Goal: Information Seeking & Learning: Learn about a topic

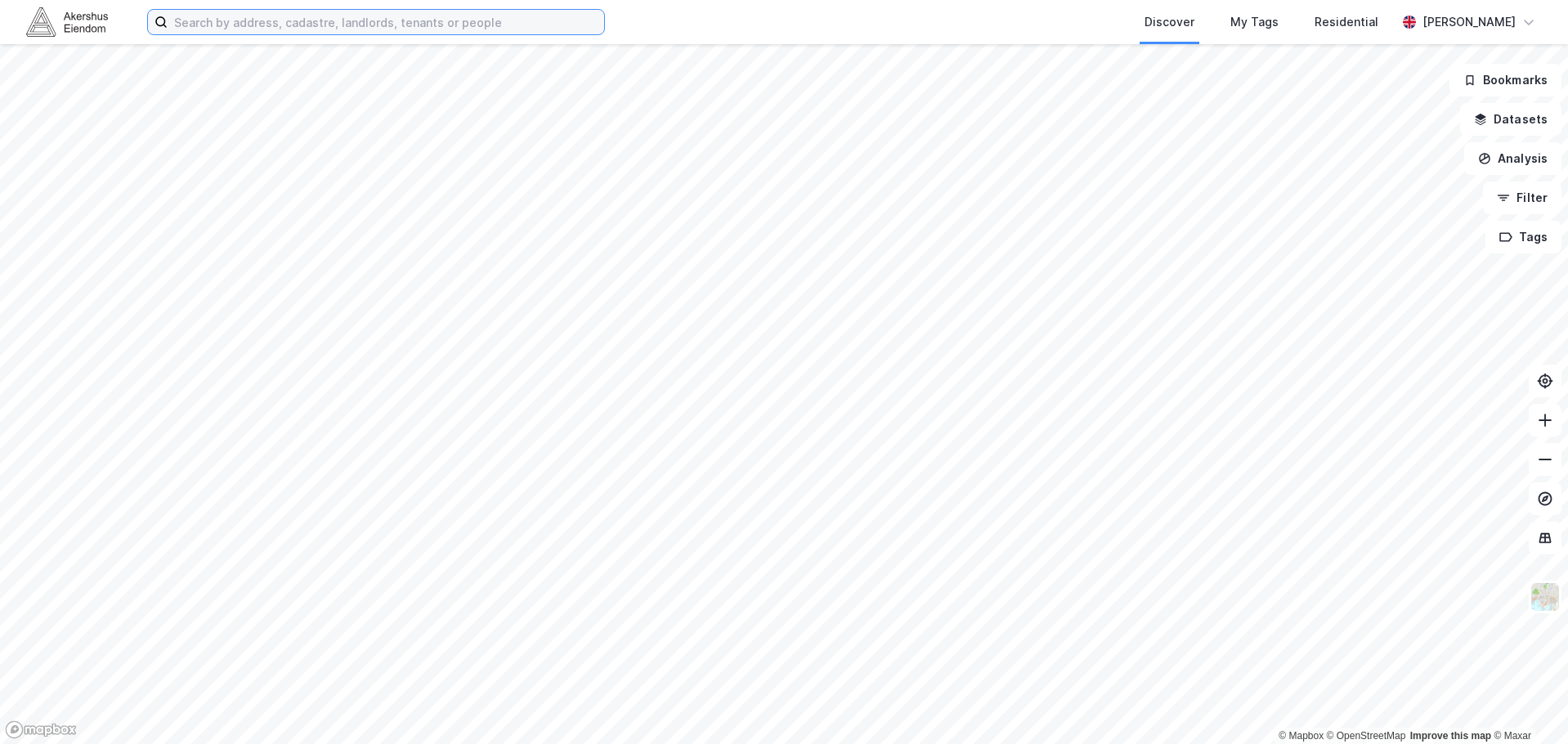
click at [234, 25] on input at bounding box center [385, 22] width 436 height 25
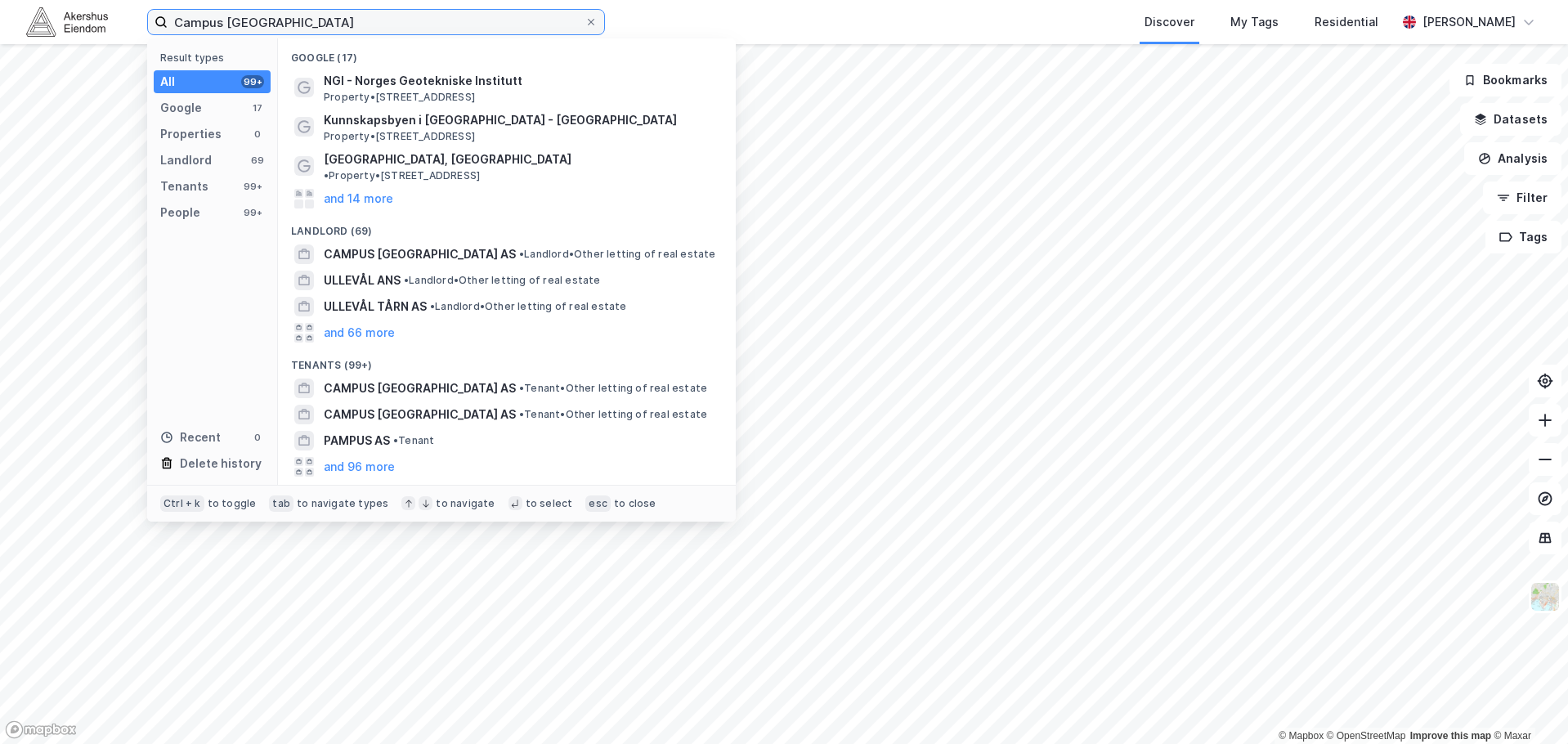
click at [284, 31] on input "Campus [GEOGRAPHIC_DATA]" at bounding box center [375, 22] width 417 height 25
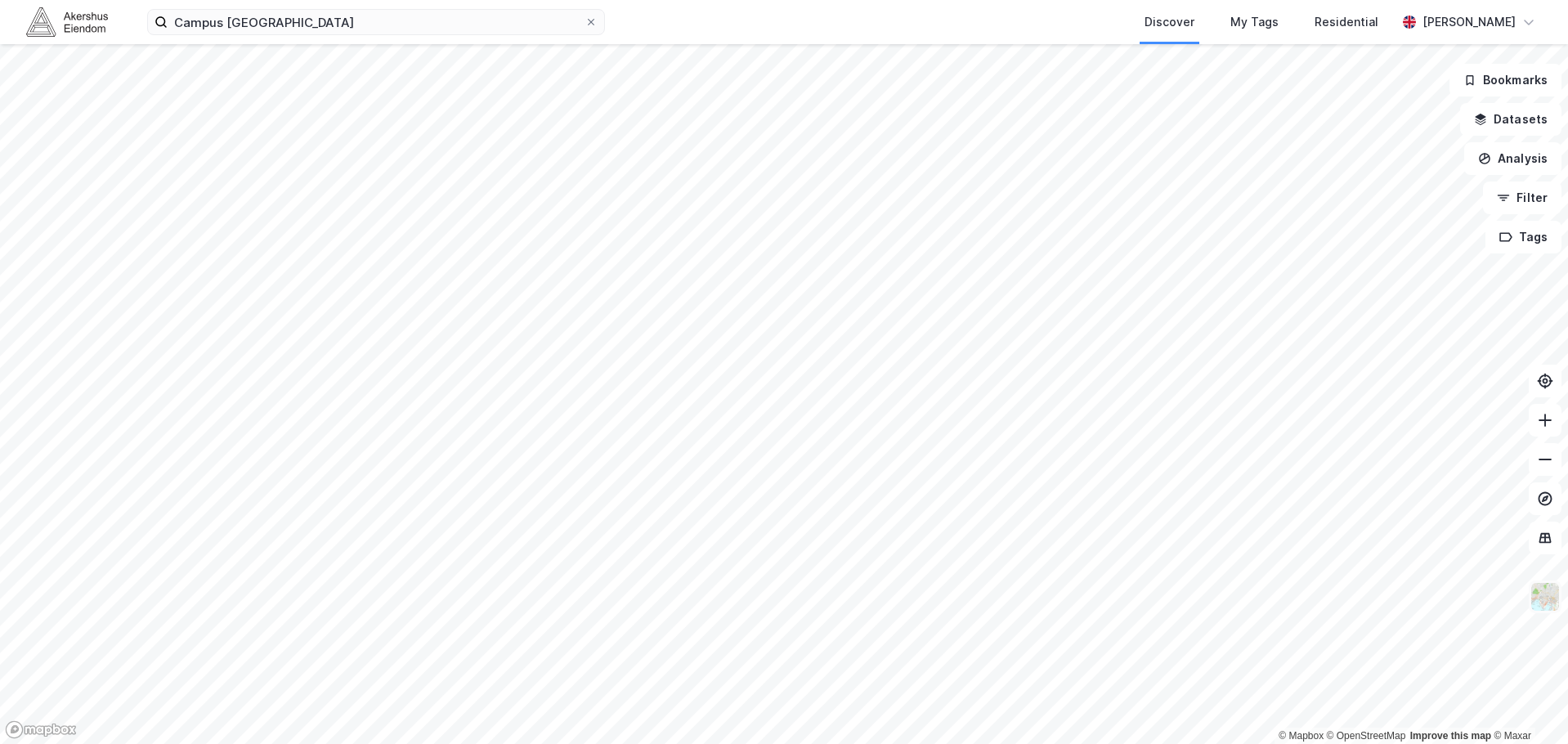
click at [1547, 592] on img at bounding box center [1544, 597] width 31 height 31
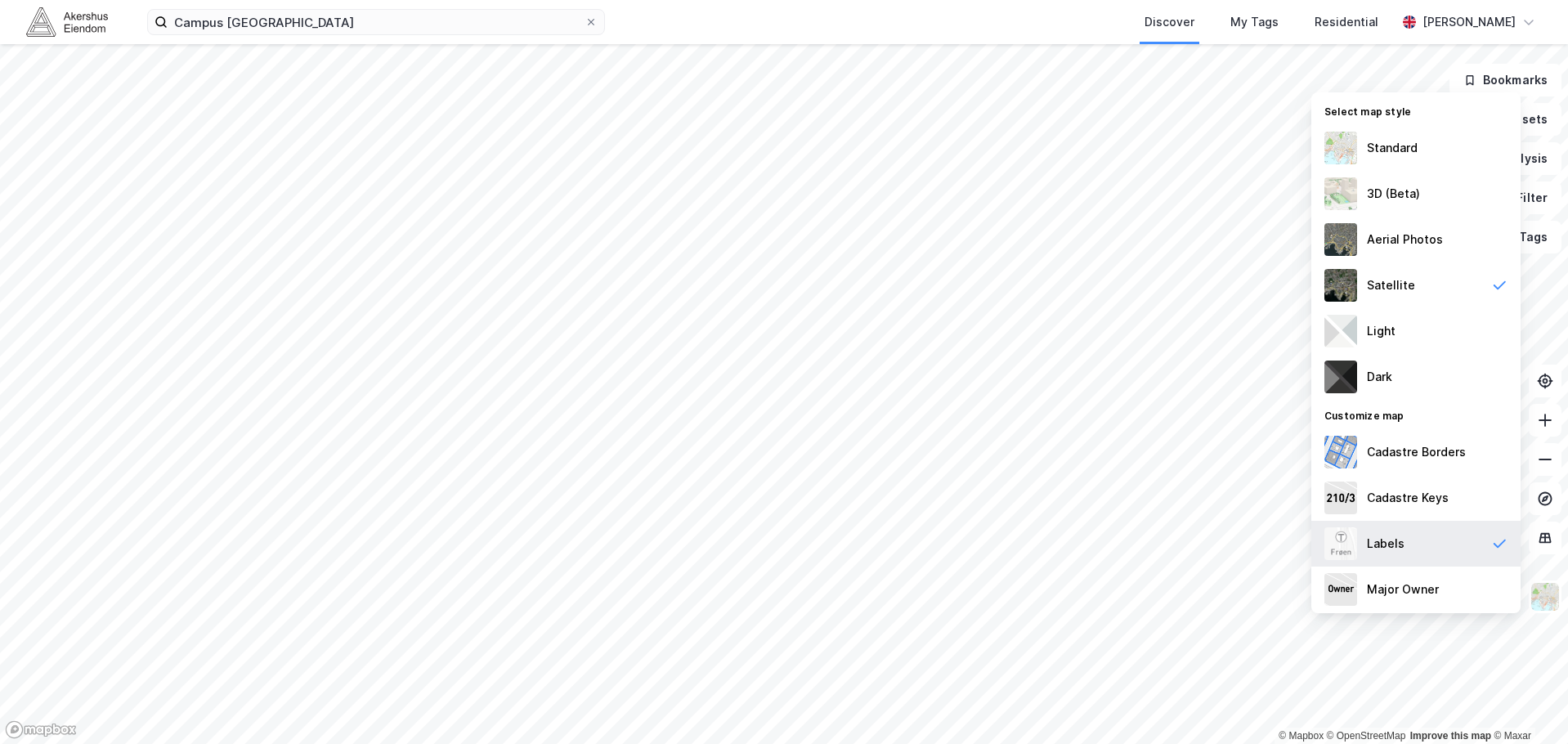
click at [1417, 541] on div "Labels" at bounding box center [1416, 544] width 209 height 46
click at [1414, 144] on div "Standard" at bounding box center [1392, 148] width 51 height 20
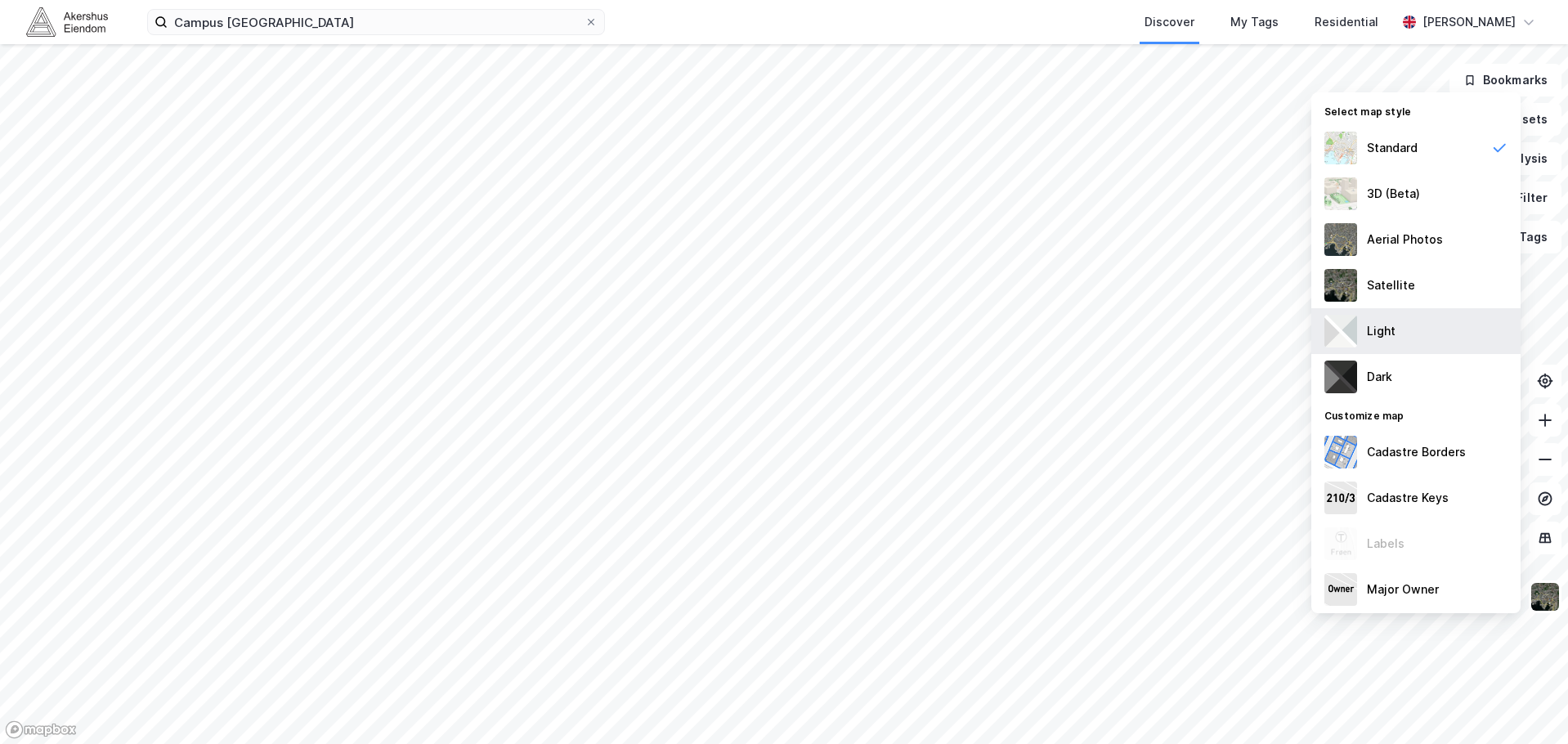
click at [1392, 337] on div "Light" at bounding box center [1381, 332] width 29 height 20
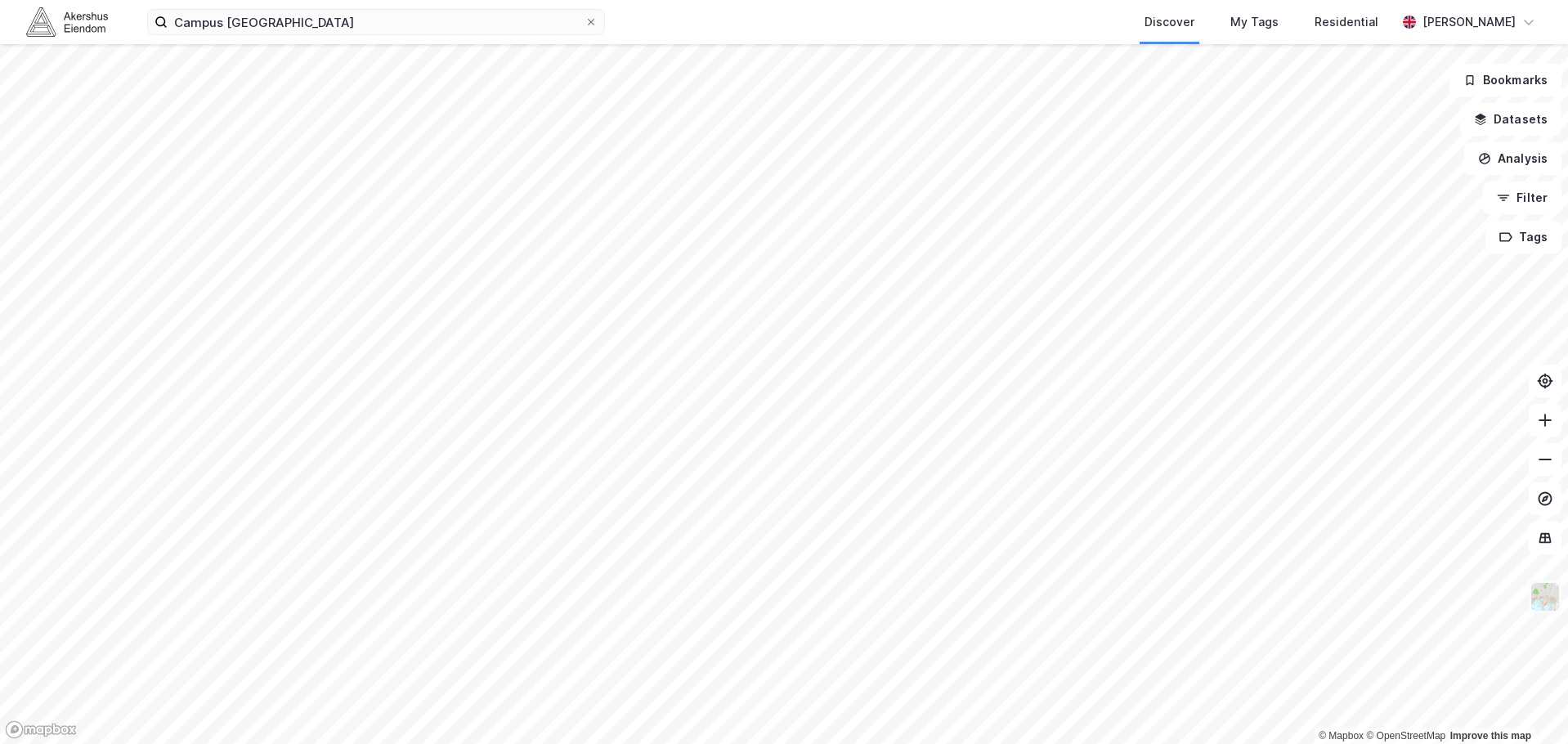
click at [1542, 596] on img at bounding box center [1544, 597] width 31 height 31
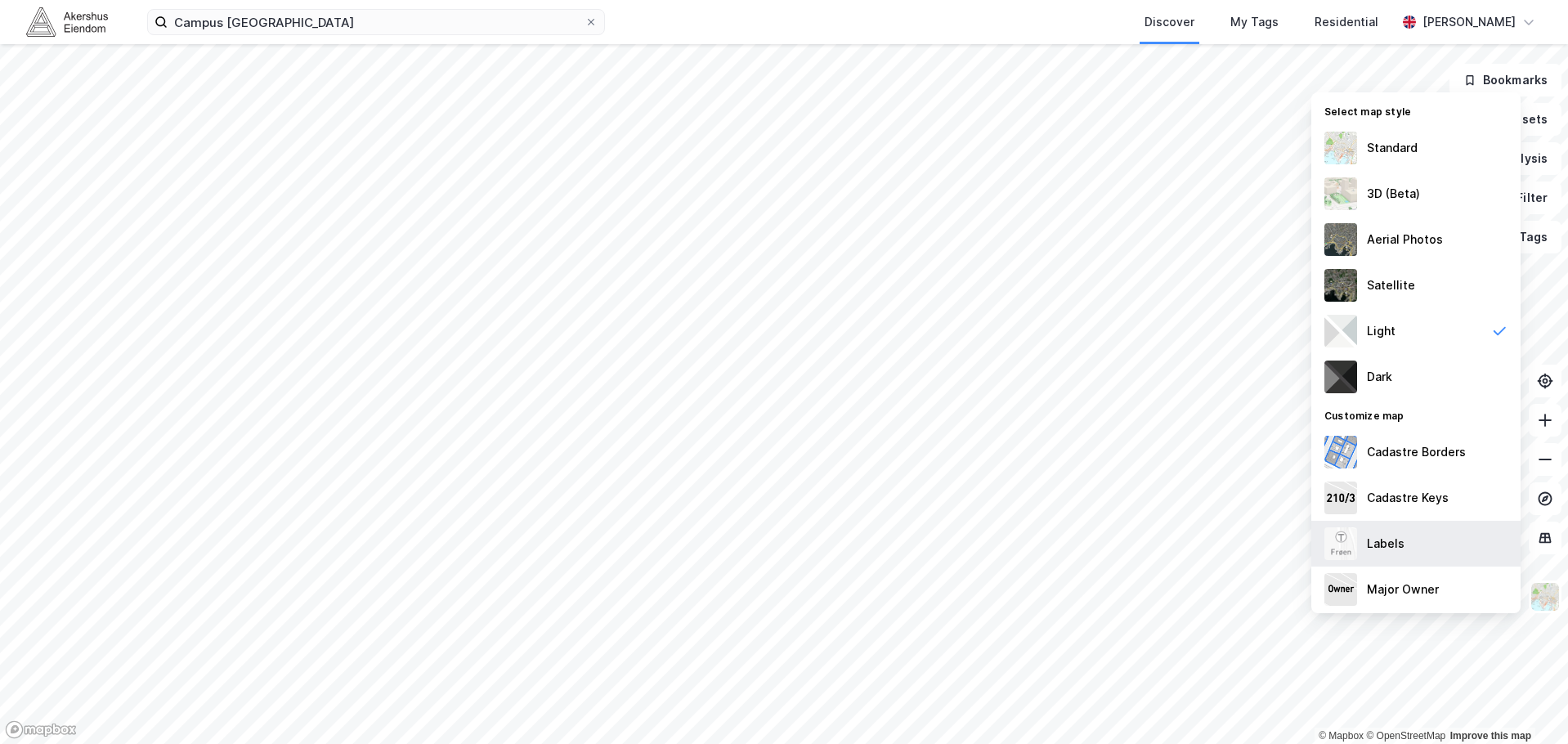
click at [1409, 533] on div "Labels" at bounding box center [1416, 544] width 209 height 46
click at [1544, 595] on img at bounding box center [1544, 597] width 31 height 31
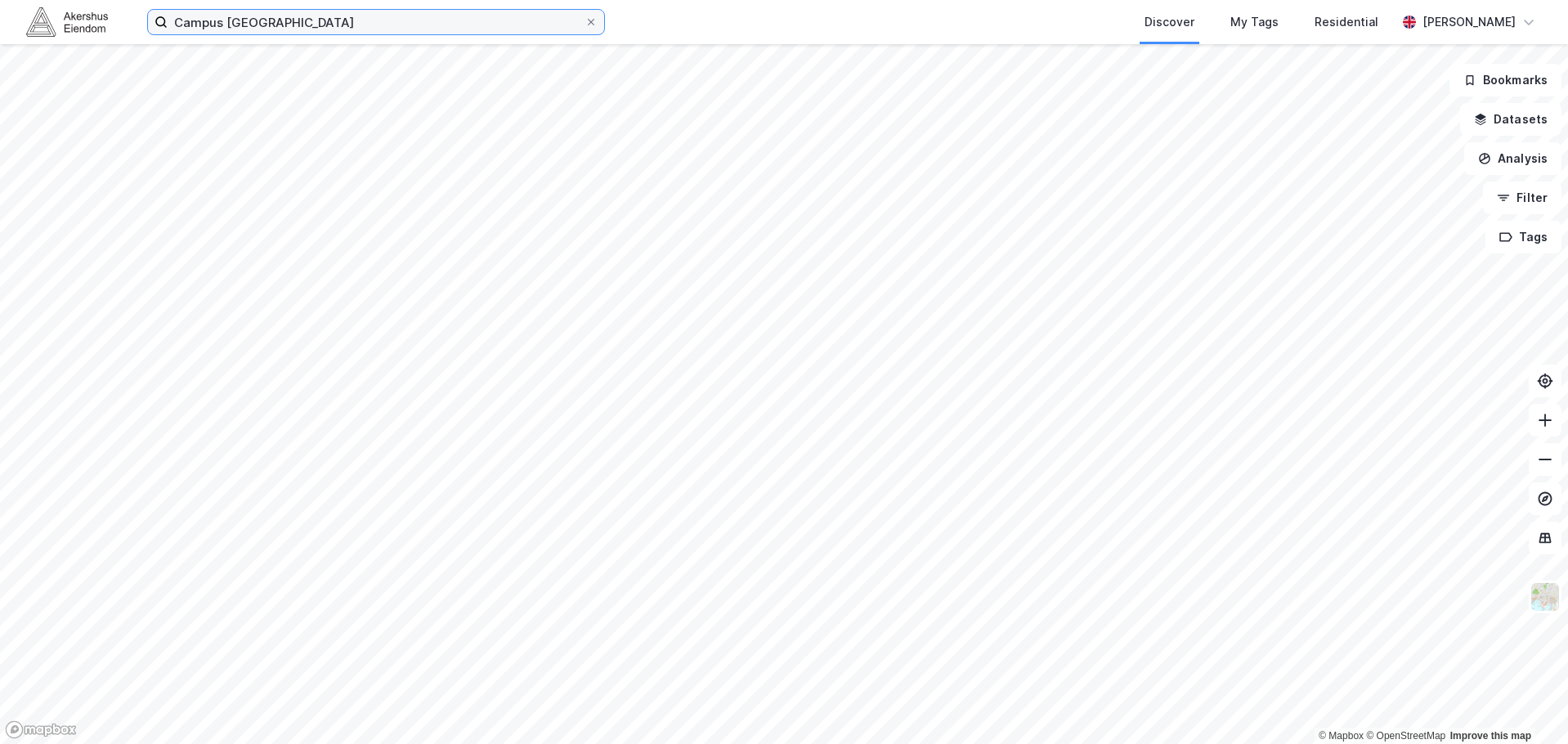
click at [413, 30] on input "Campus [GEOGRAPHIC_DATA]" at bounding box center [375, 22] width 417 height 25
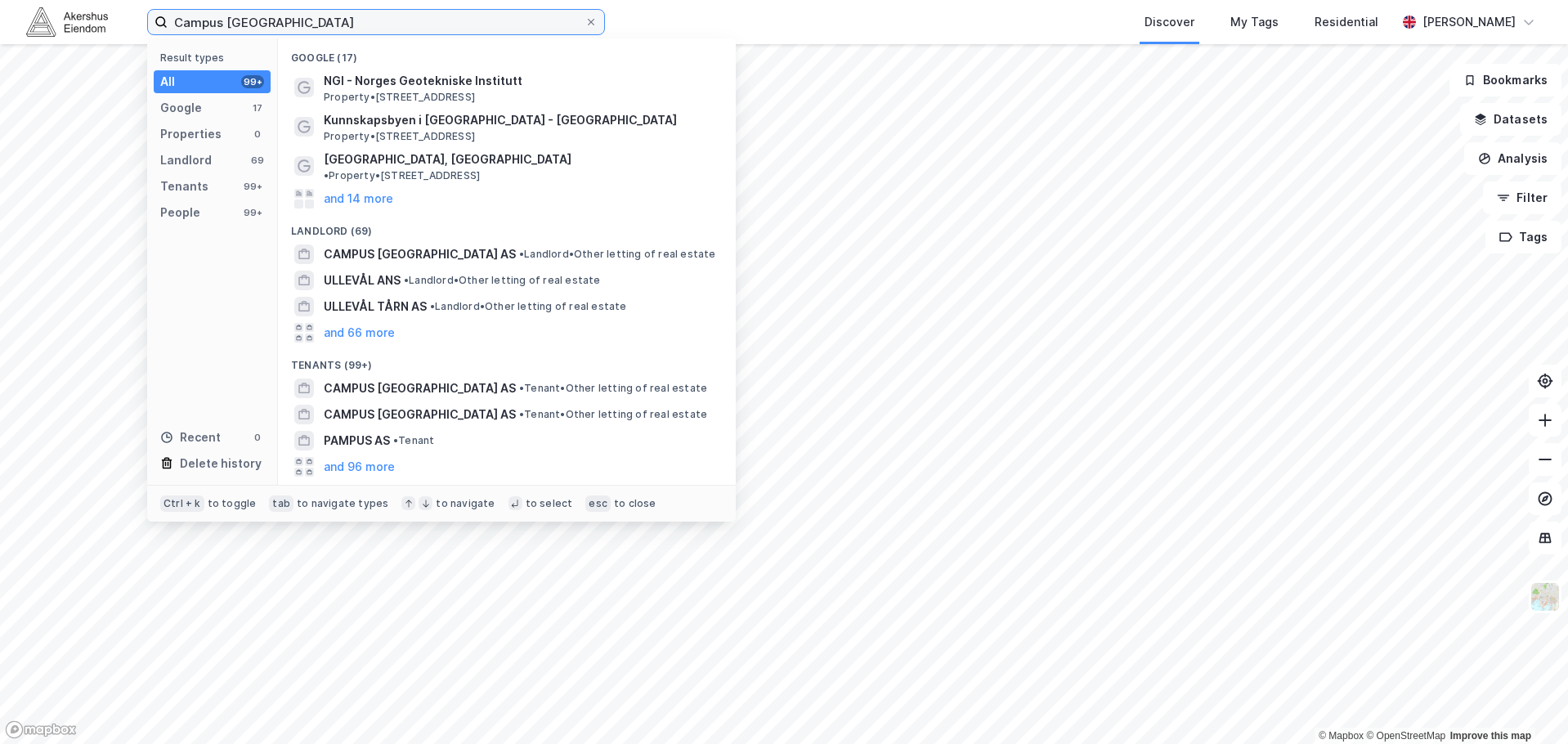
click at [413, 30] on input "Campus [GEOGRAPHIC_DATA]" at bounding box center [375, 22] width 417 height 25
click at [372, 21] on input "Campus [GEOGRAPHIC_DATA]" at bounding box center [375, 22] width 417 height 25
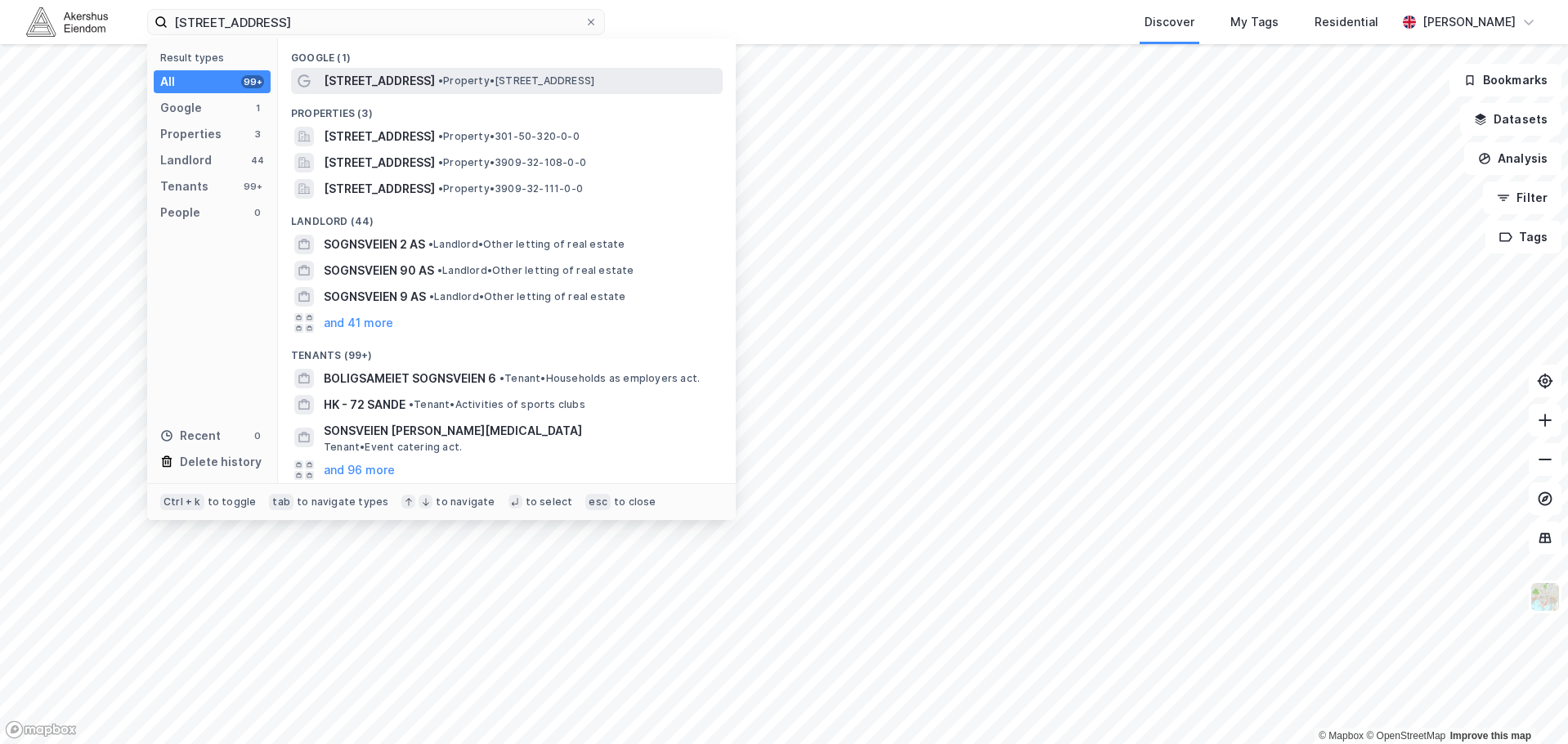
click at [383, 74] on span "[STREET_ADDRESS]" at bounding box center [379, 81] width 112 height 20
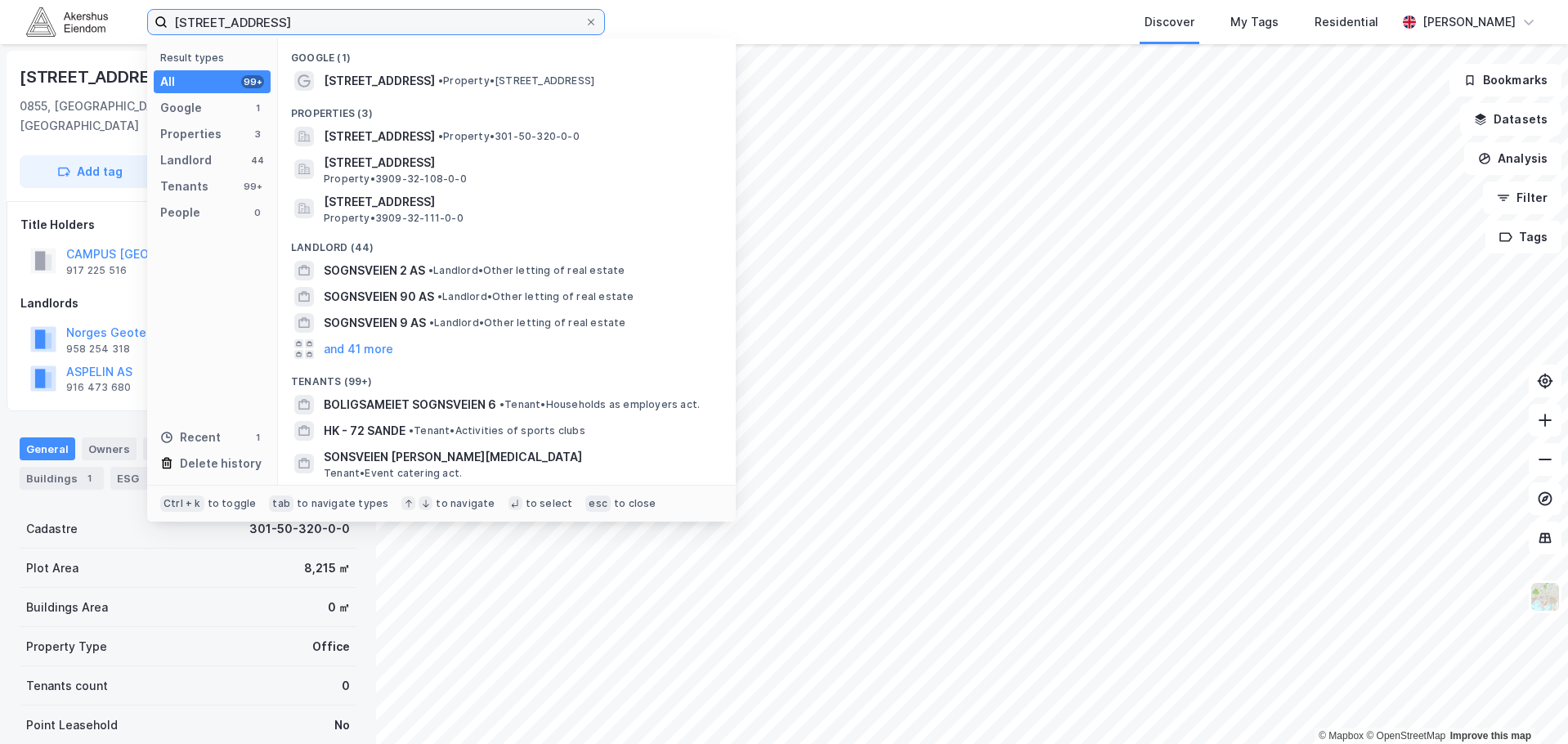
click at [246, 26] on input "[STREET_ADDRESS]" at bounding box center [375, 22] width 417 height 25
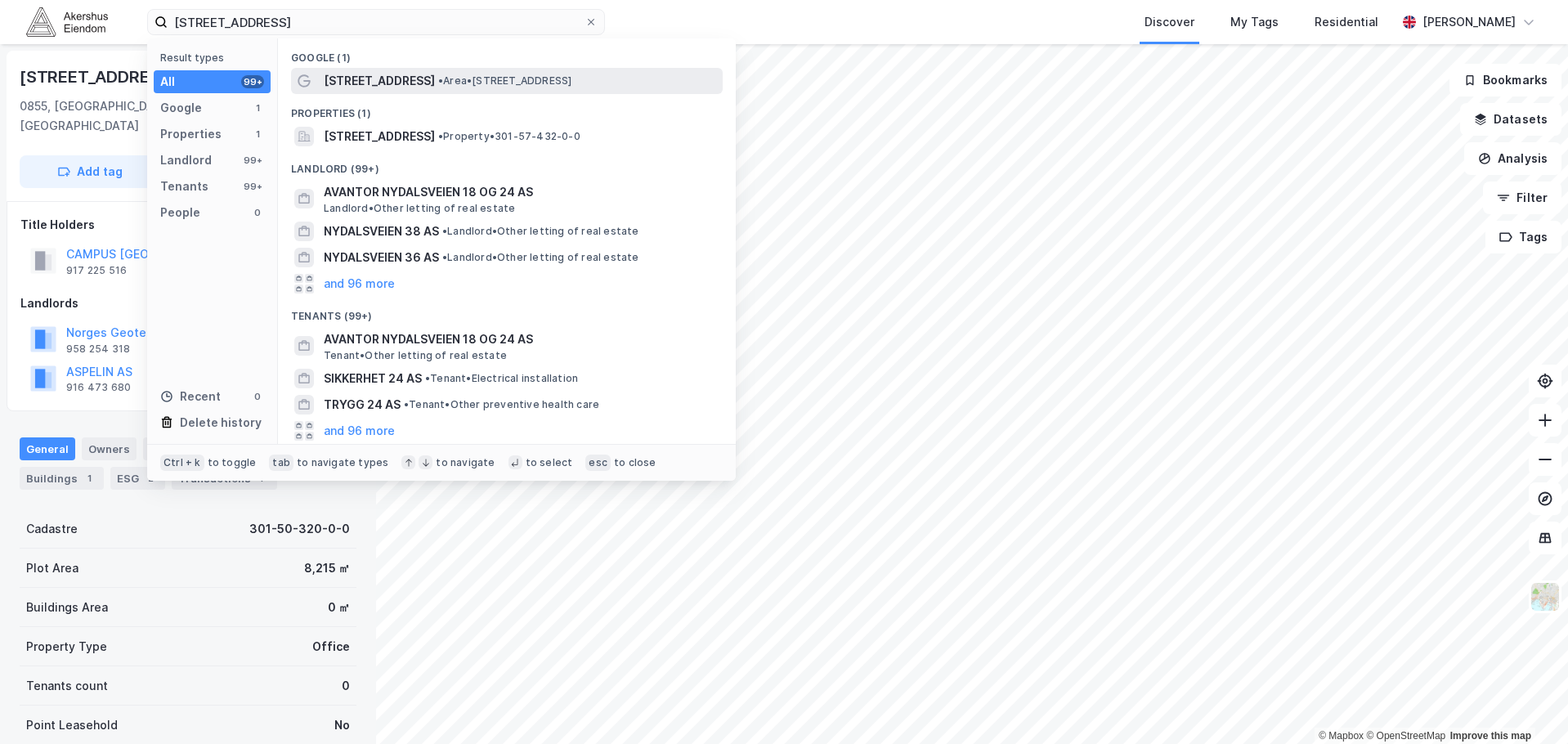
click at [391, 85] on span "[STREET_ADDRESS]" at bounding box center [379, 81] width 112 height 20
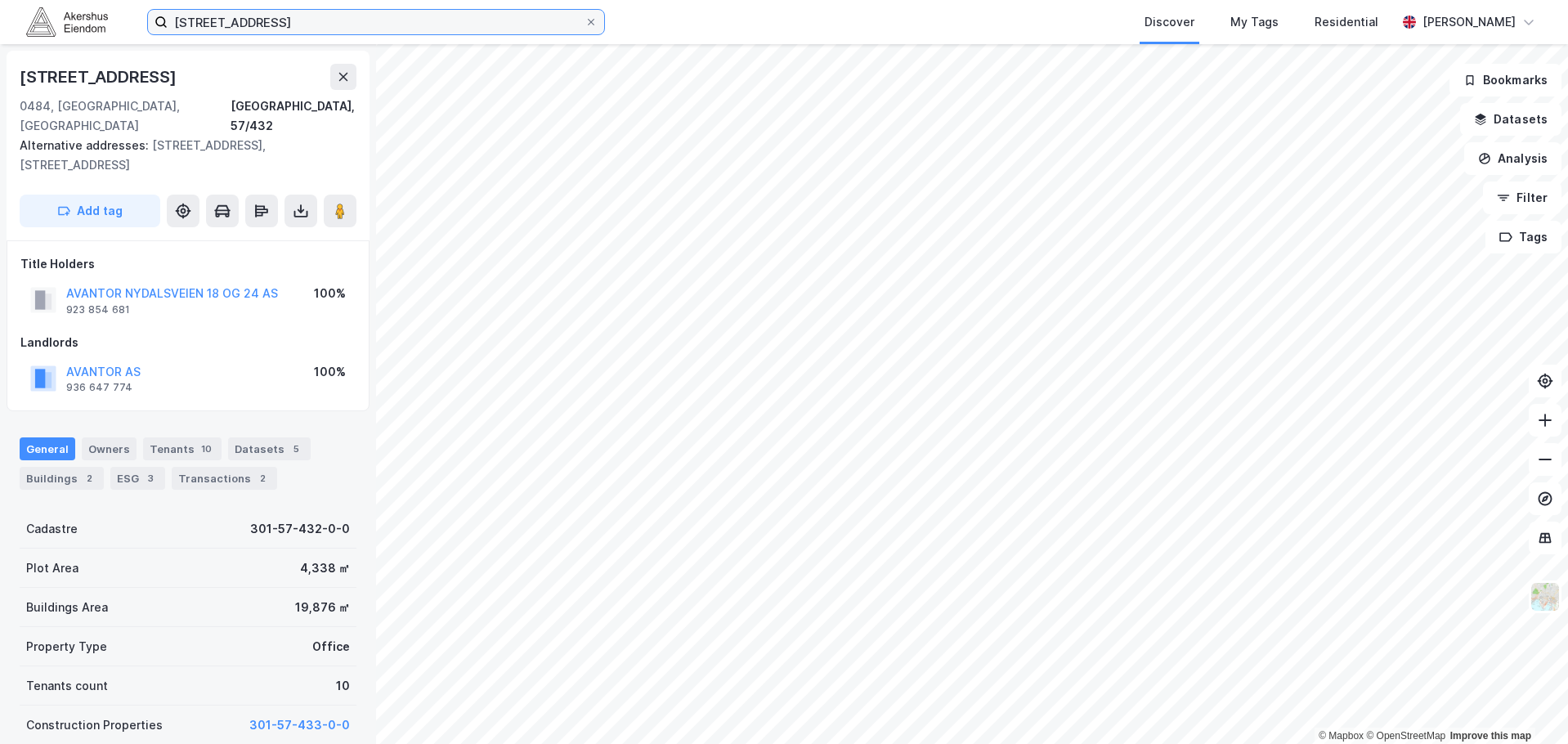
click at [362, 31] on input "[STREET_ADDRESS]" at bounding box center [375, 22] width 417 height 25
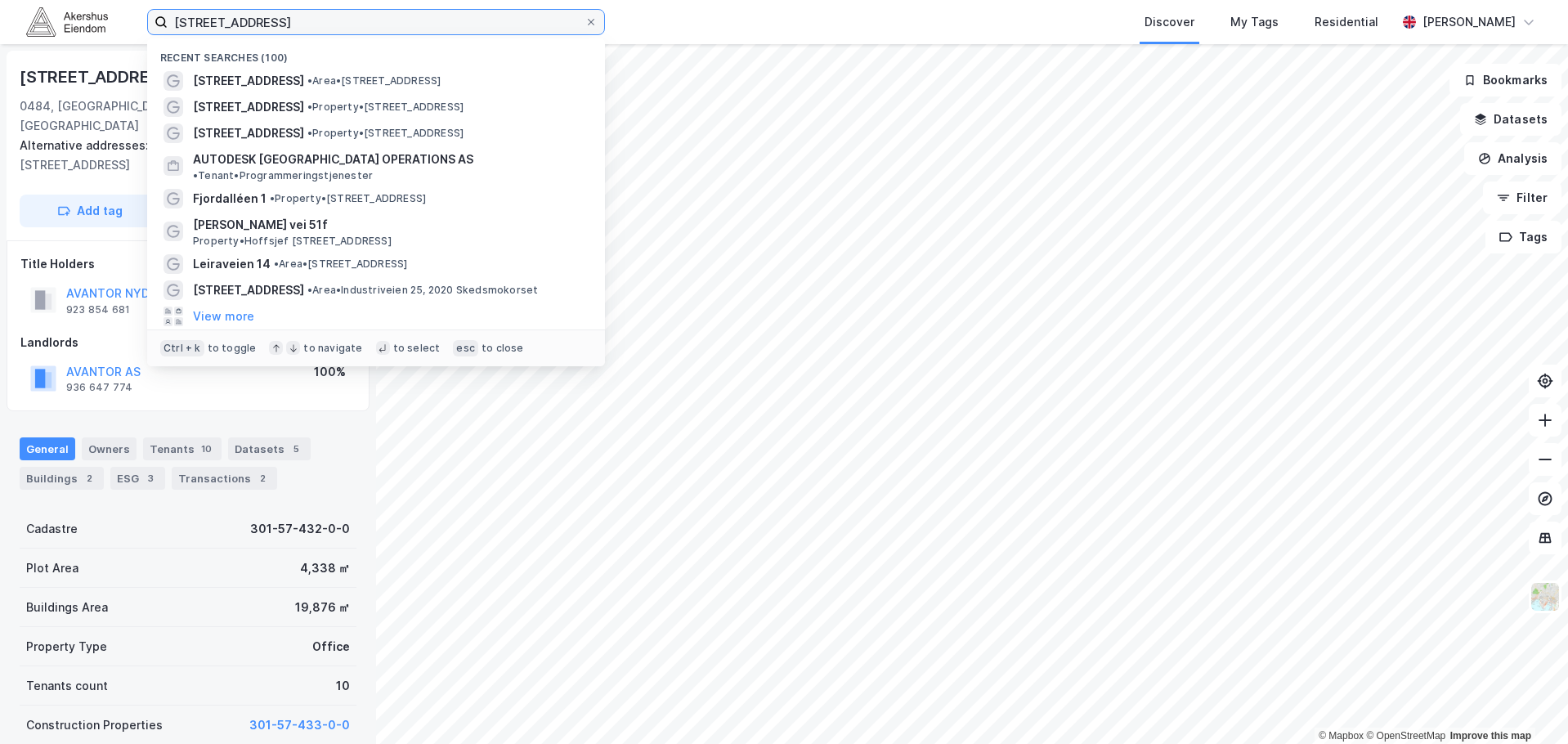
click at [362, 31] on input "[STREET_ADDRESS]" at bounding box center [375, 22] width 417 height 25
type input "Fili"
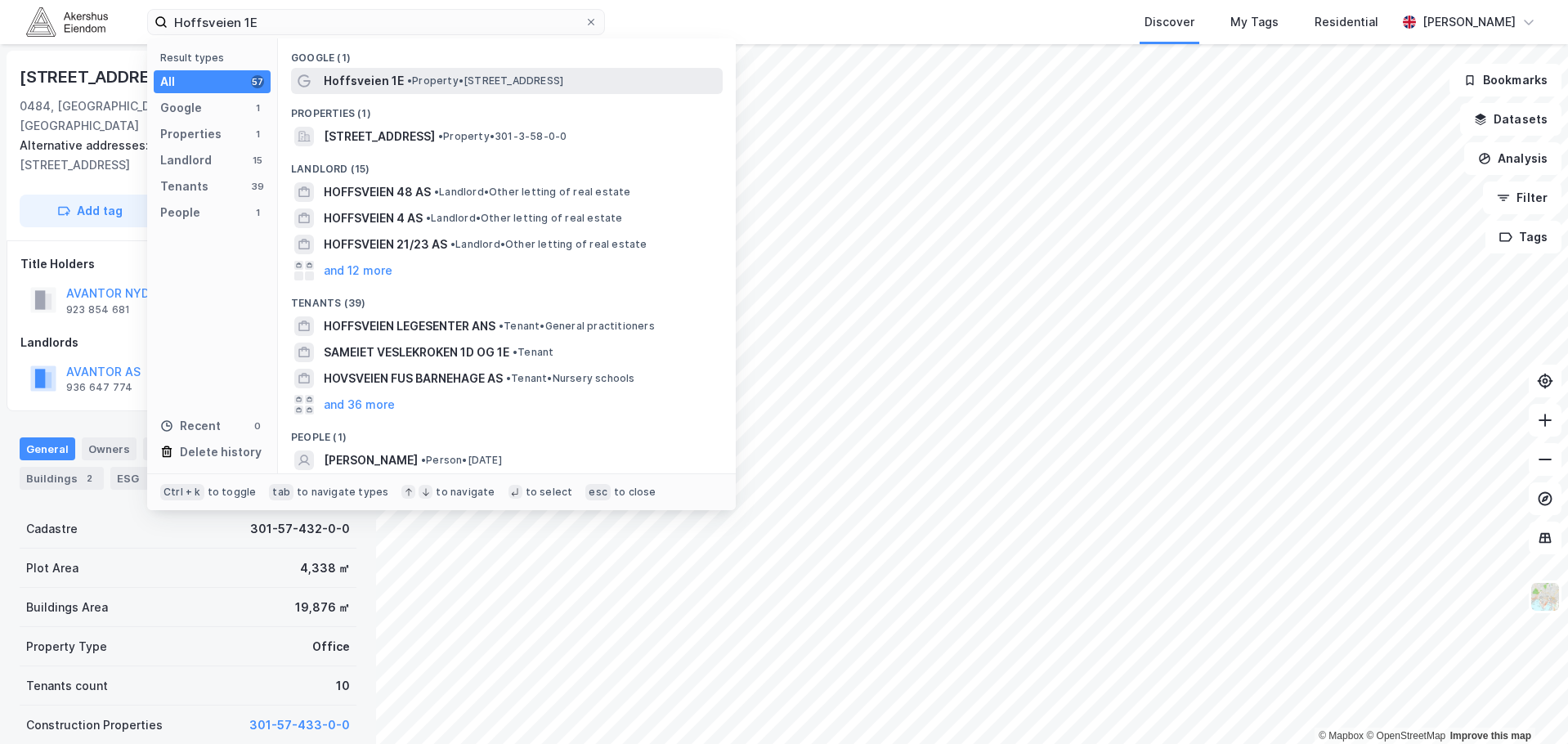
click at [423, 88] on div "Hoffsveien 1E • Property • [STREET_ADDRESS]" at bounding box center [521, 81] width 395 height 20
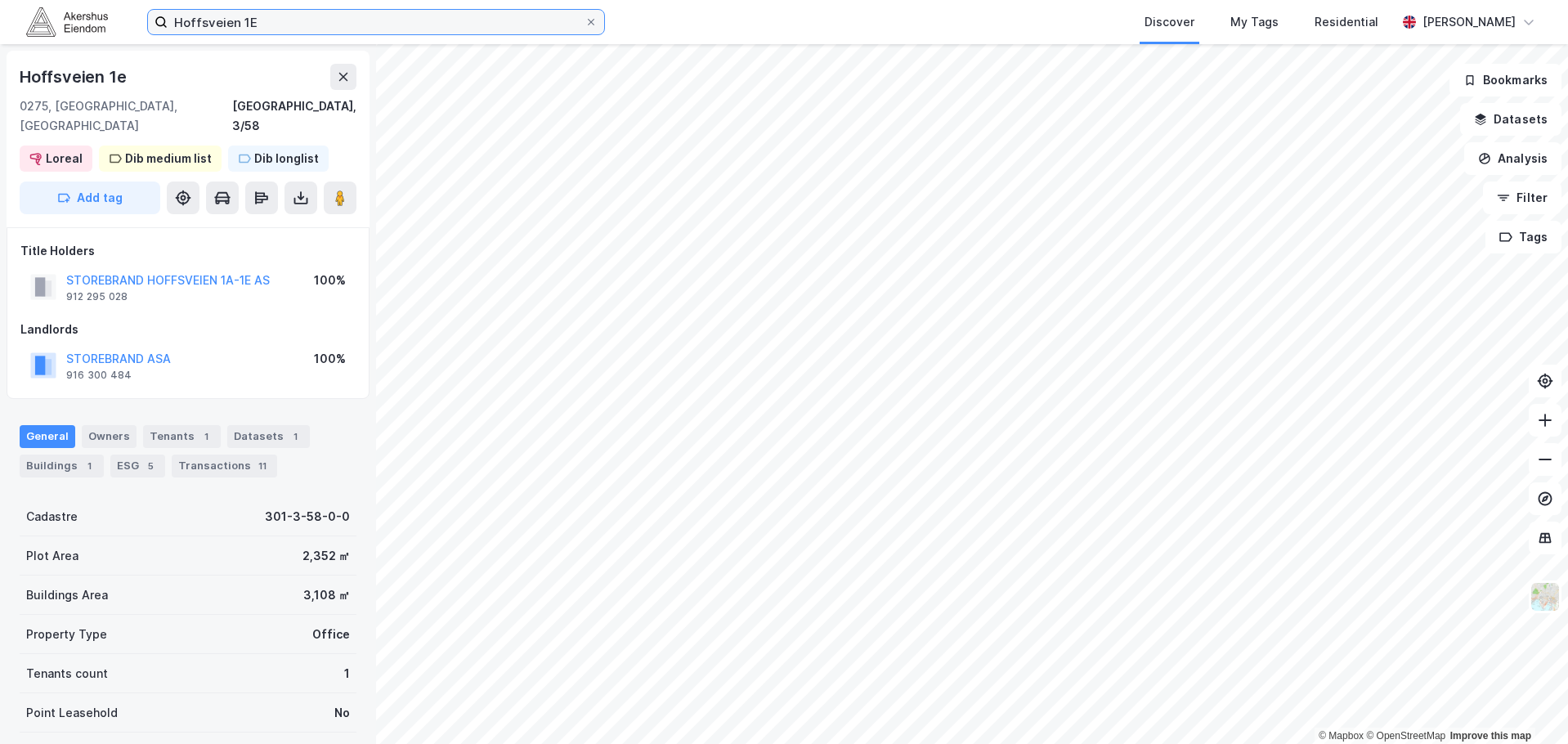
click at [217, 34] on input "Hoffsveien 1E" at bounding box center [375, 22] width 417 height 25
click at [219, 30] on input "Hoffsveien 1E" at bounding box center [375, 22] width 417 height 25
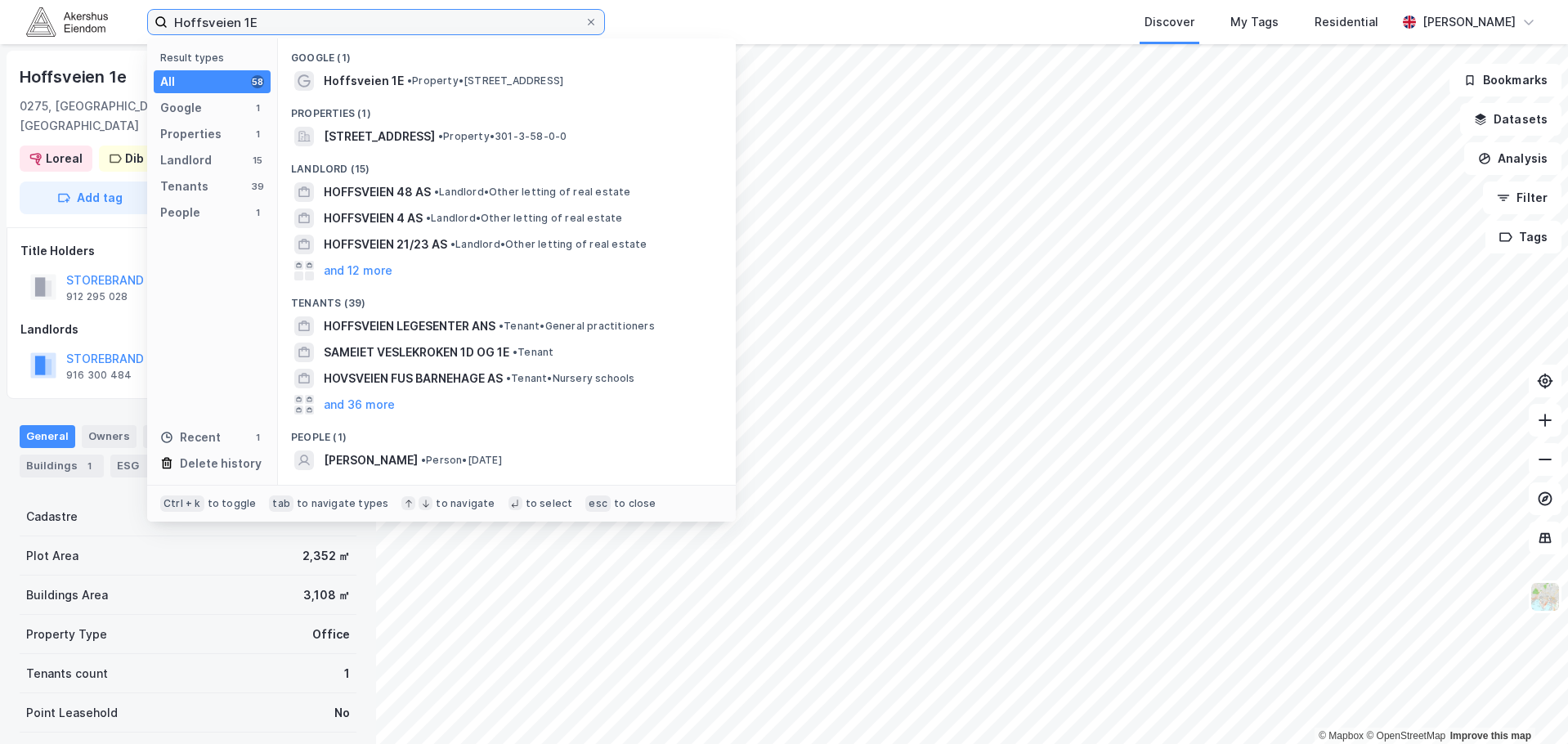
click at [219, 30] on input "Hoffsveien 1E" at bounding box center [375, 22] width 417 height 25
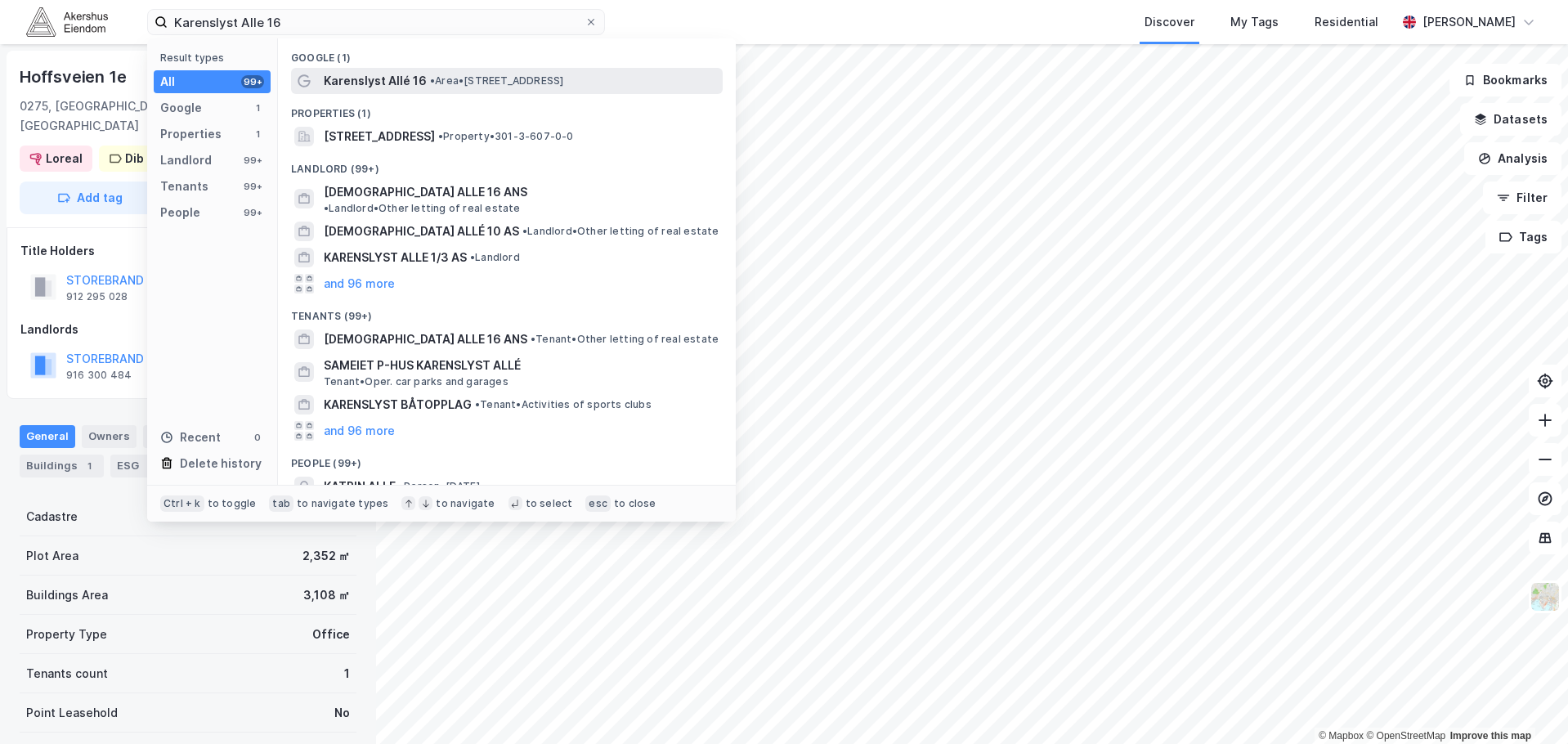
click at [345, 85] on span "Karenslyst Allé 16" at bounding box center [374, 81] width 103 height 20
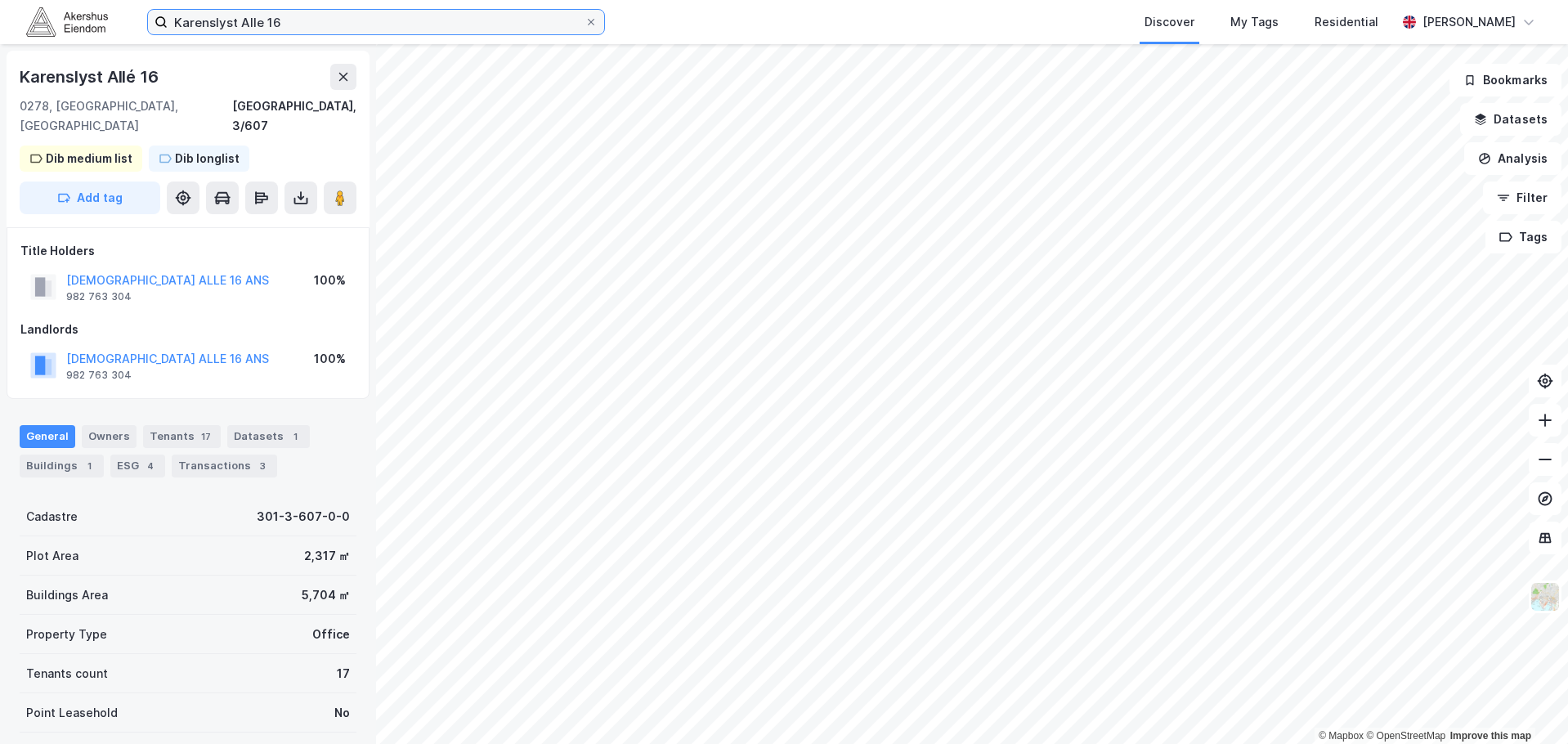
click at [332, 29] on input "Karenslyst Alle 16" at bounding box center [375, 22] width 417 height 25
click at [403, 21] on input "Gam" at bounding box center [375, 22] width 417 height 25
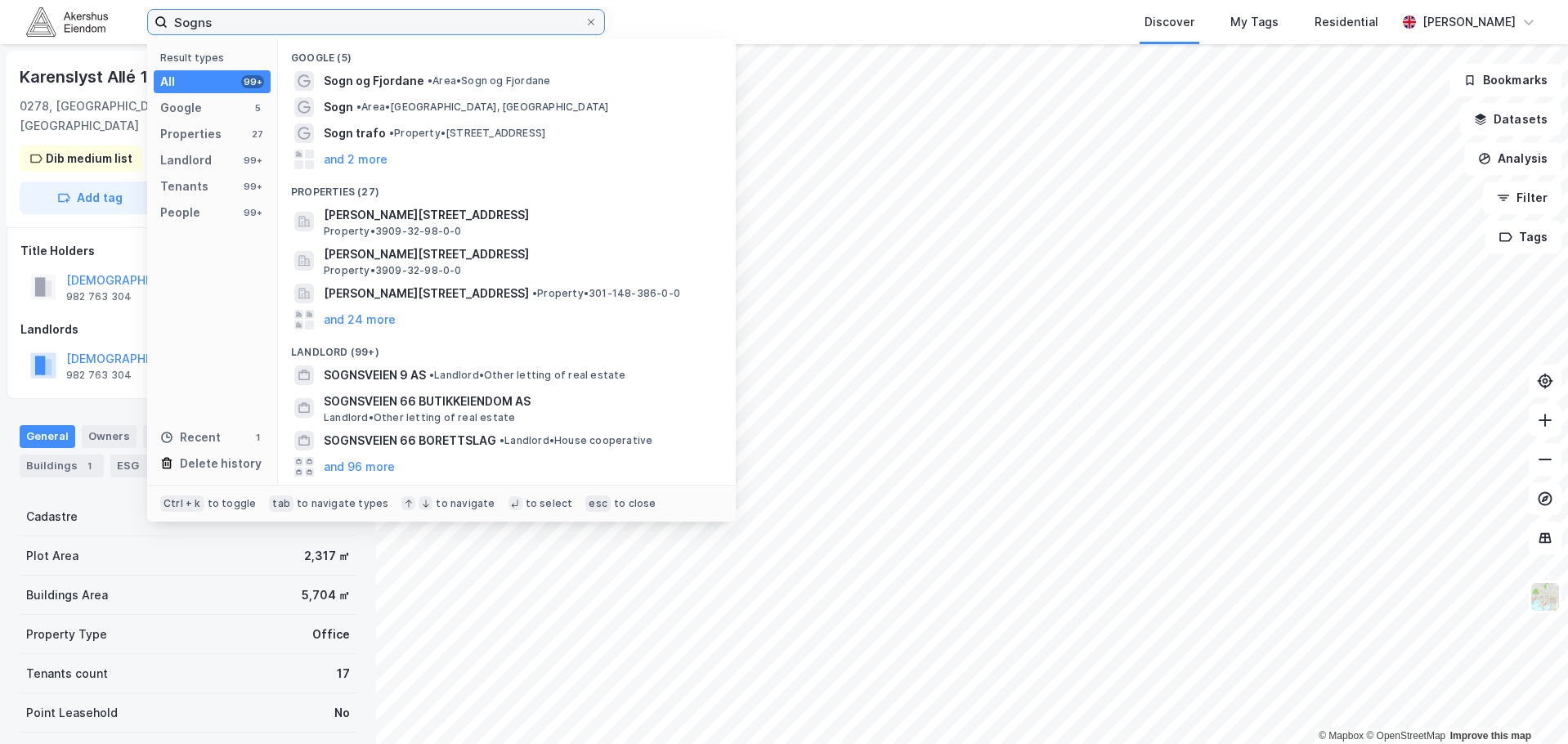
type input "\"
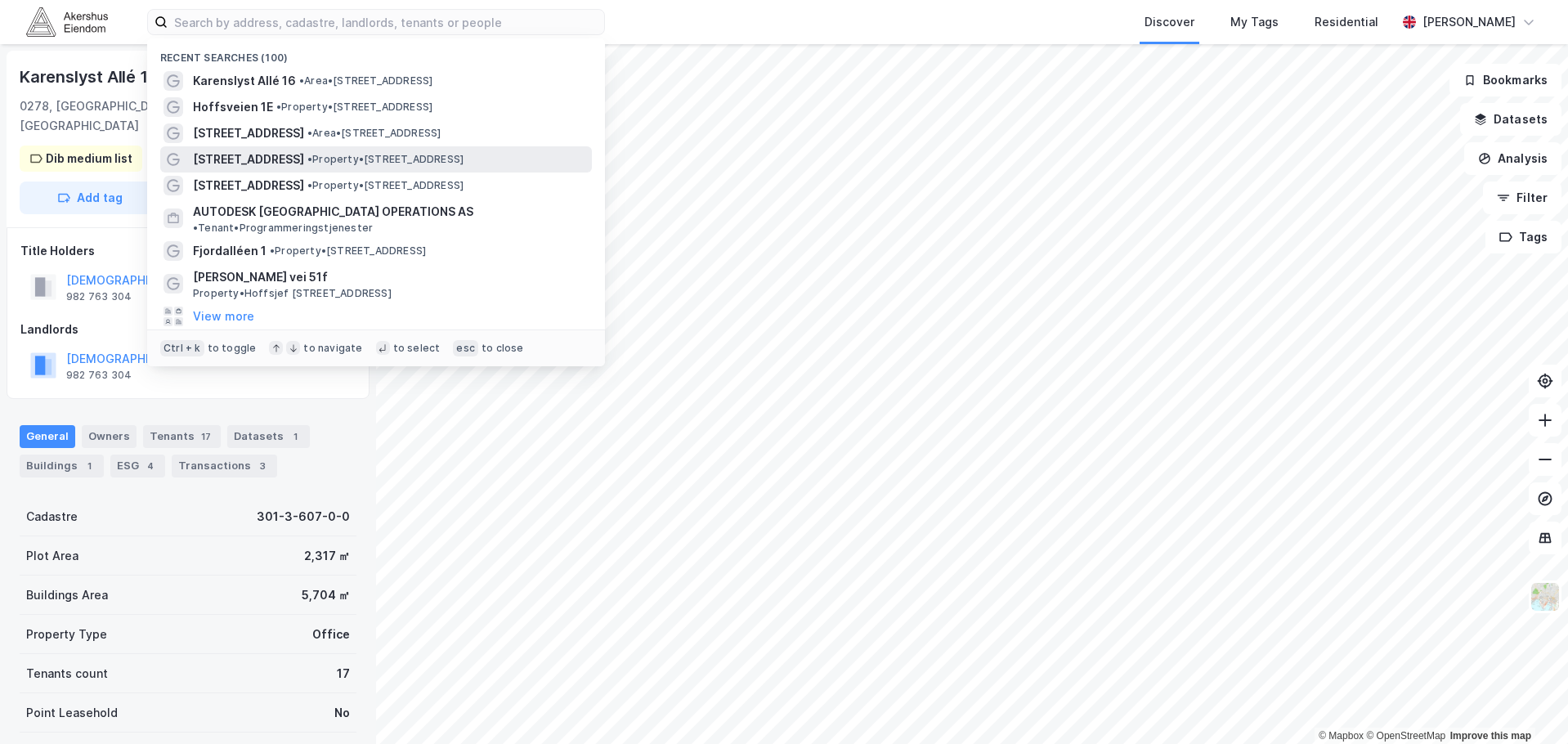
click at [263, 160] on span "[STREET_ADDRESS]" at bounding box center [249, 159] width 112 height 20
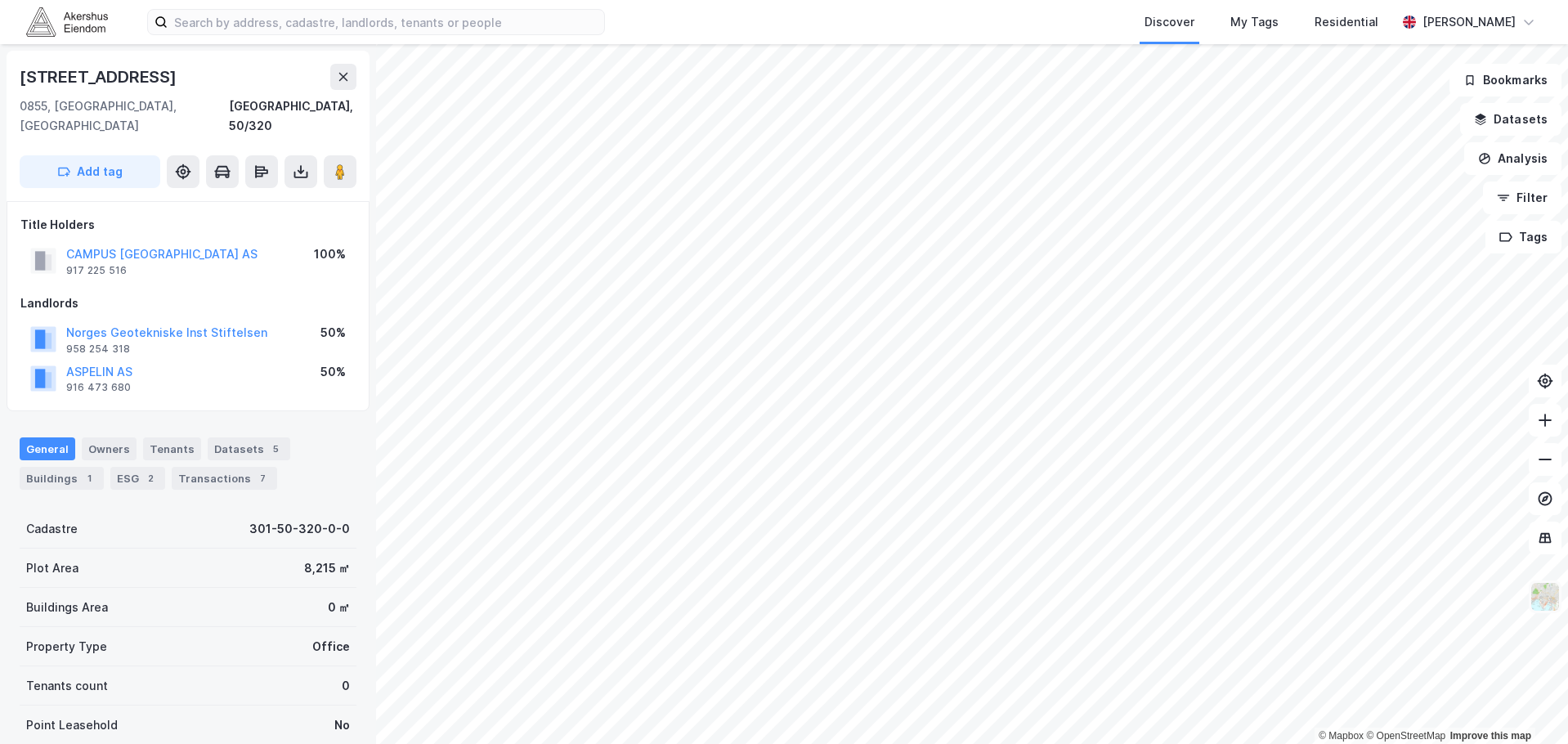
click at [1553, 591] on img at bounding box center [1544, 597] width 31 height 31
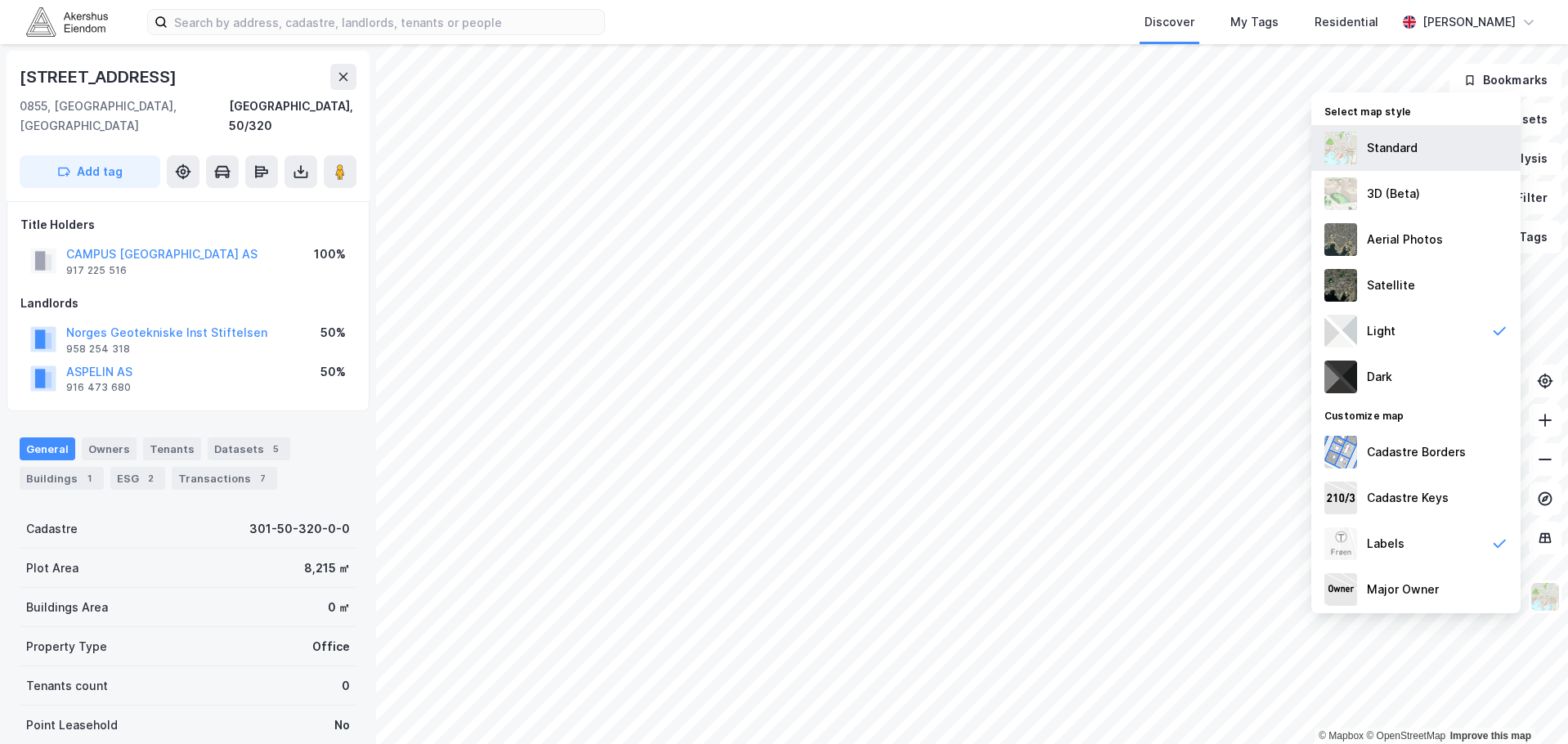
click at [1404, 155] on div "Standard" at bounding box center [1392, 148] width 51 height 20
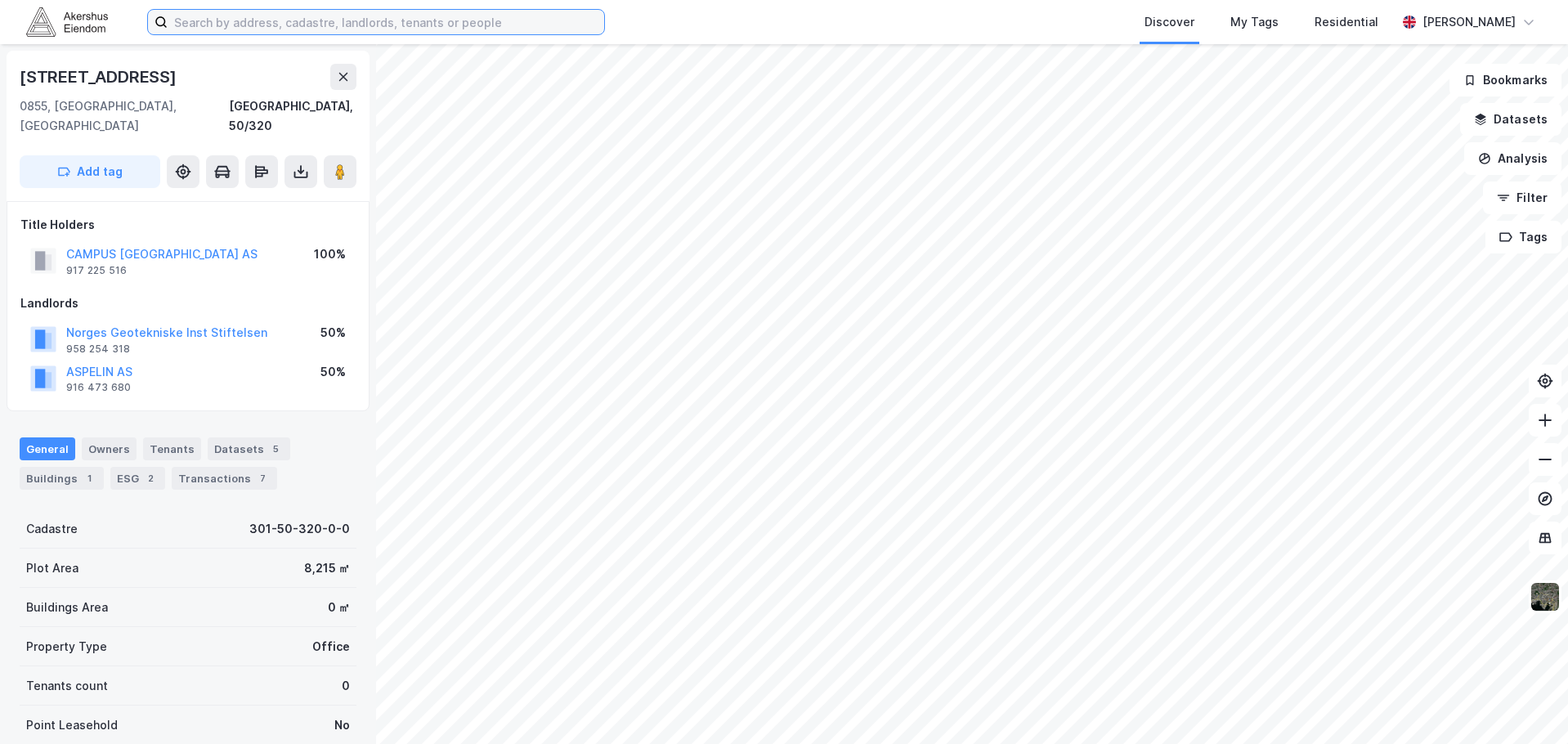
click at [392, 30] on input at bounding box center [385, 22] width 436 height 25
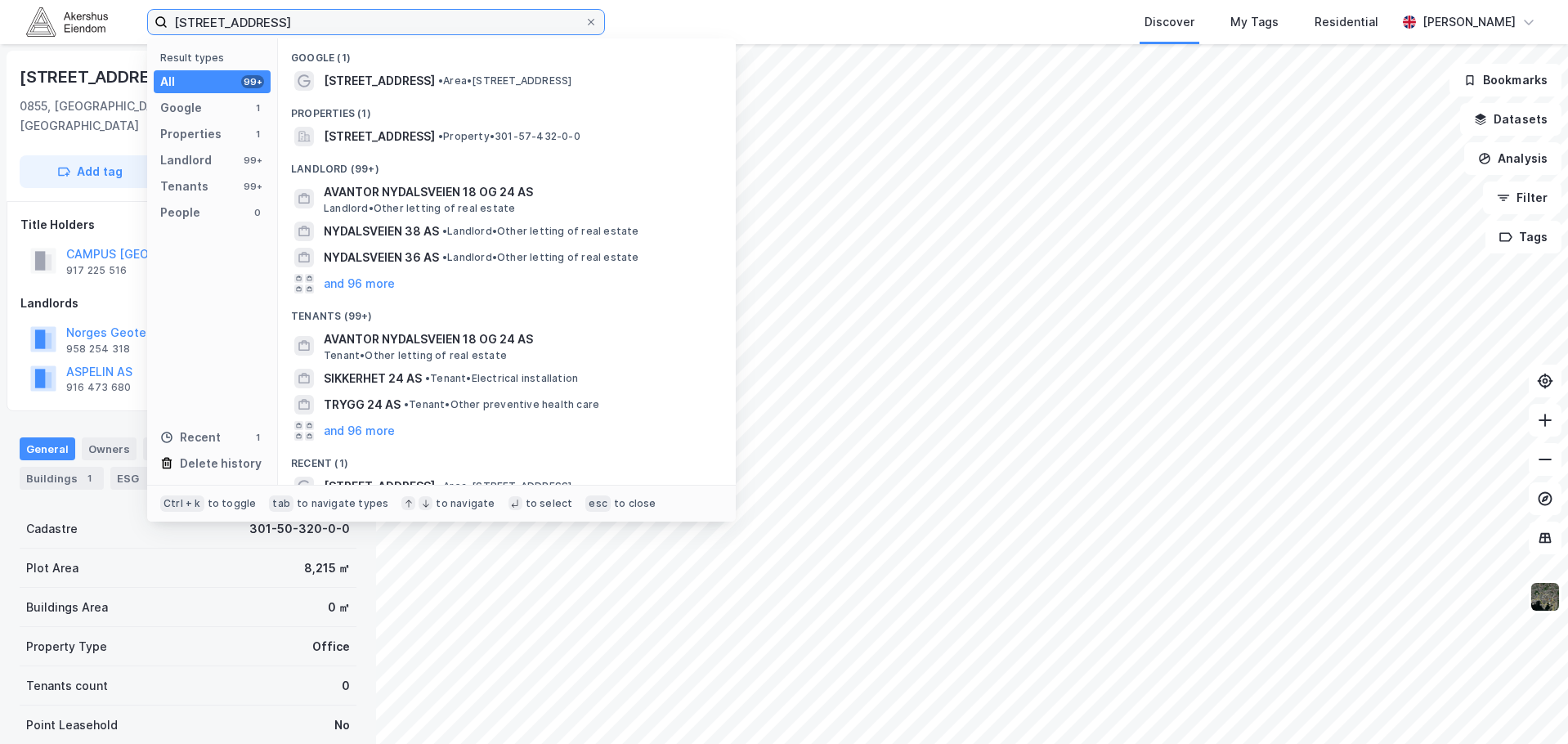
type input "[STREET_ADDRESS]"
click at [447, 95] on div "Properties (1)" at bounding box center [507, 109] width 458 height 30
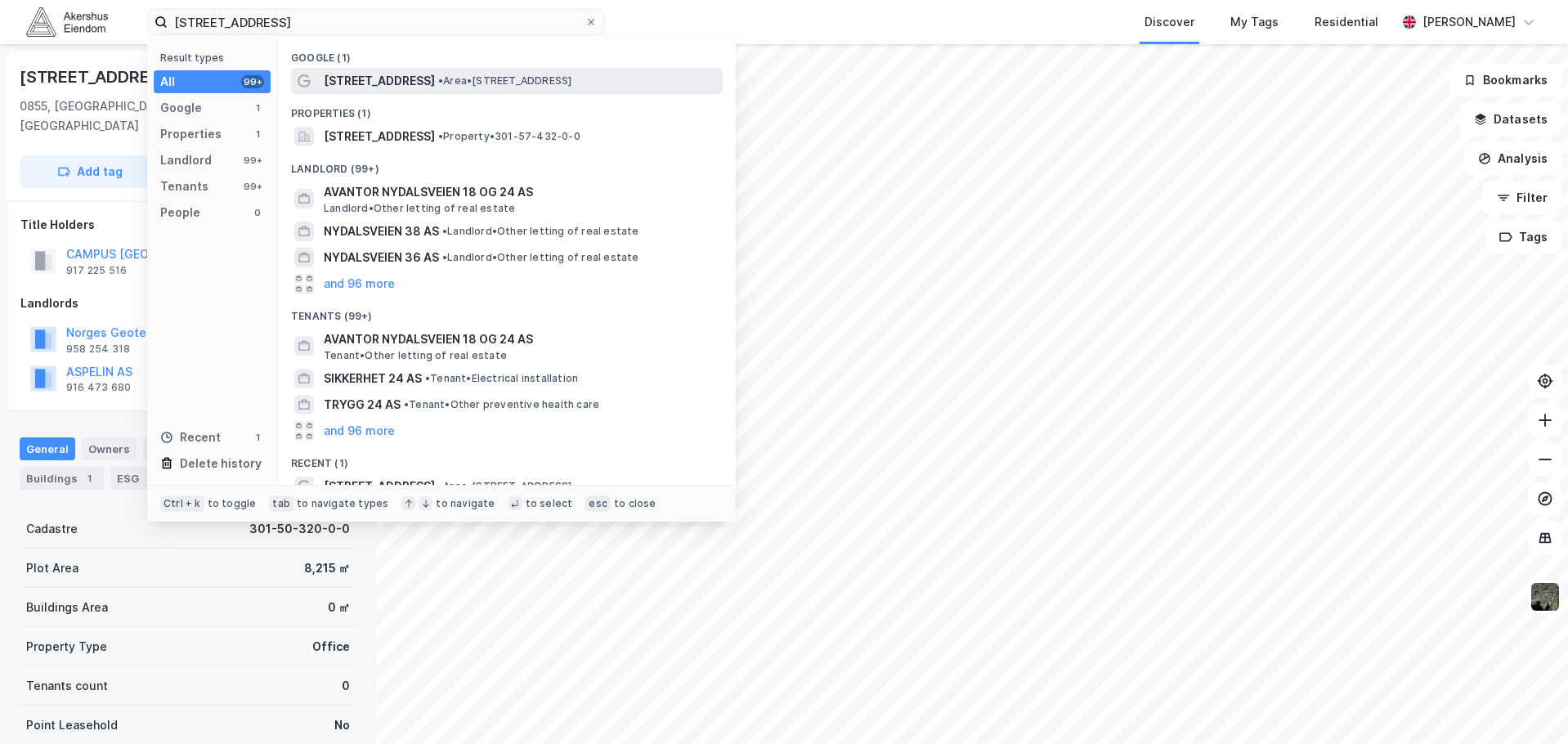
click at [462, 77] on span "• Area • [STREET_ADDRESS]" at bounding box center [505, 81] width 133 height 13
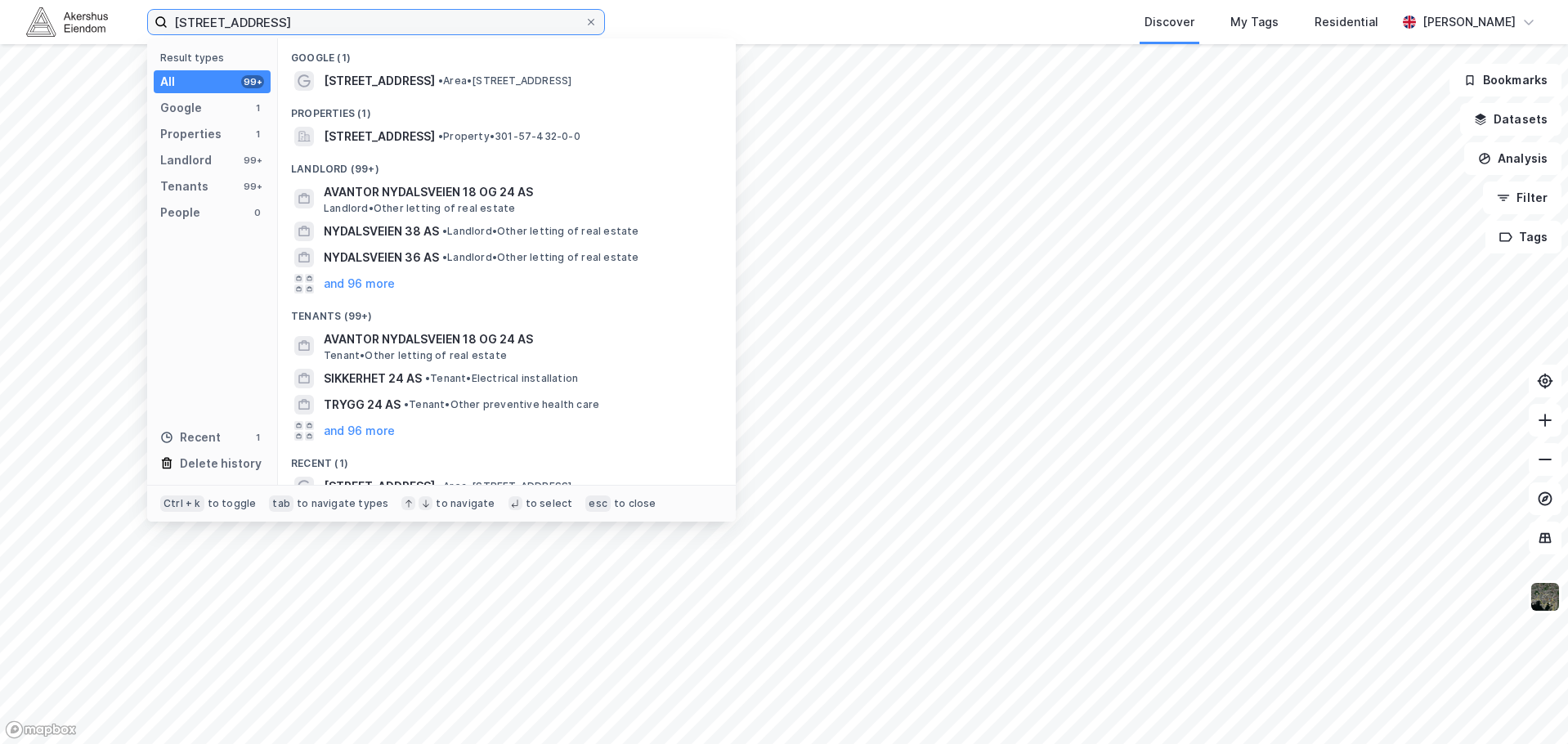
click at [269, 31] on input "[STREET_ADDRESS]" at bounding box center [375, 22] width 417 height 25
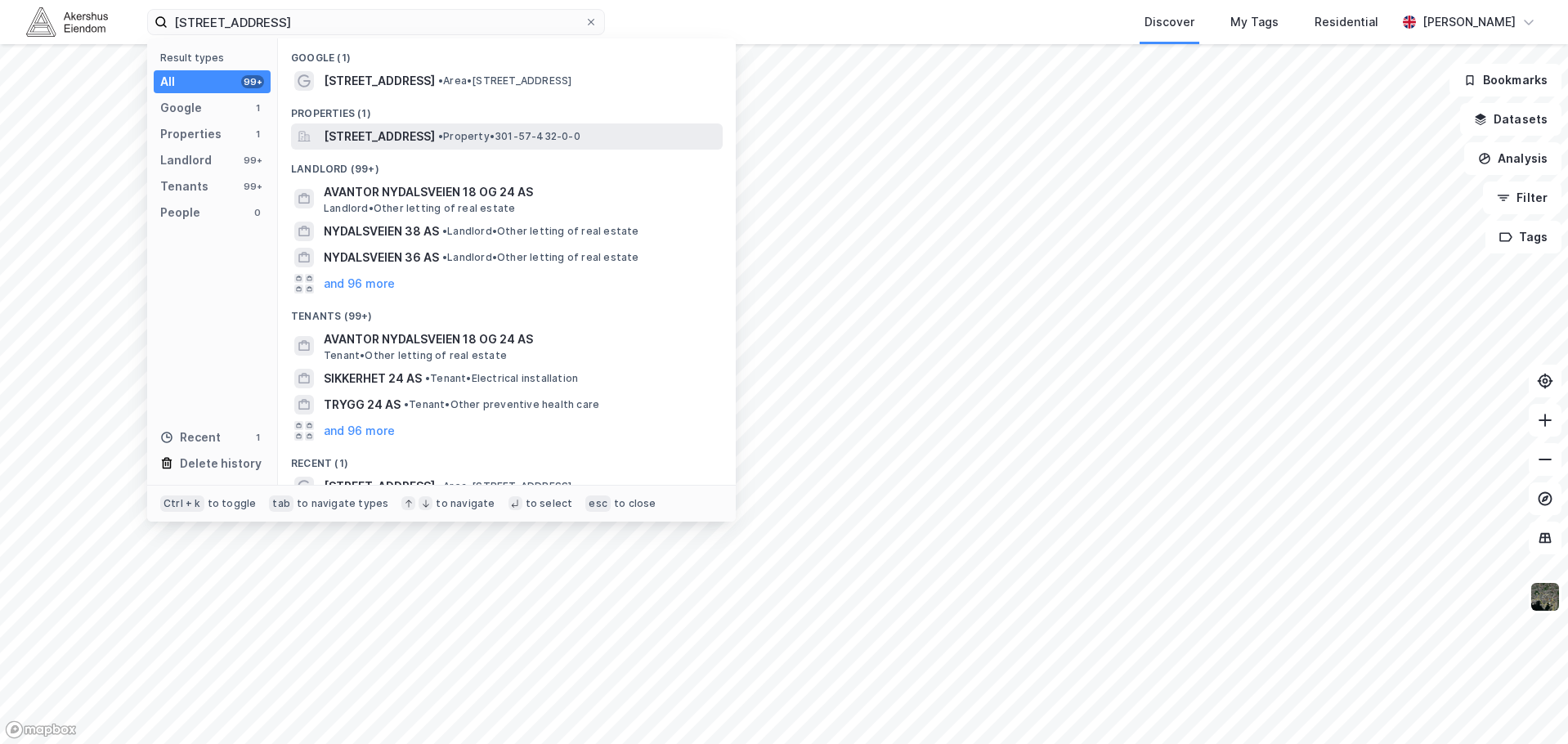
click at [339, 130] on span "[STREET_ADDRESS]" at bounding box center [379, 136] width 112 height 20
